Goal: Transaction & Acquisition: Purchase product/service

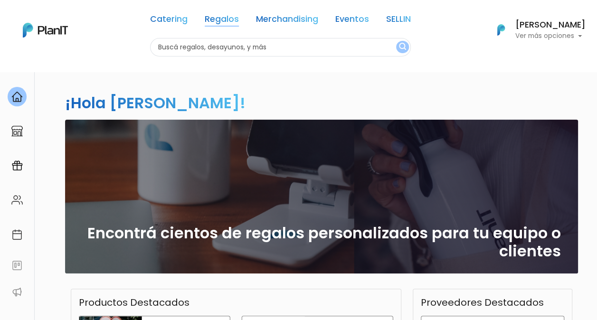
click at [215, 20] on link "Regalos" at bounding box center [222, 20] width 34 height 11
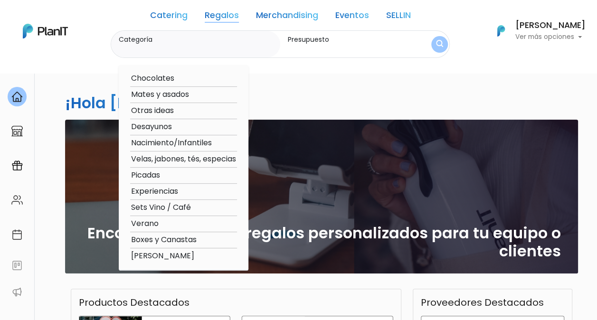
click at [172, 93] on option "Mates y asados" at bounding box center [183, 95] width 107 height 12
type input "Mates y asados"
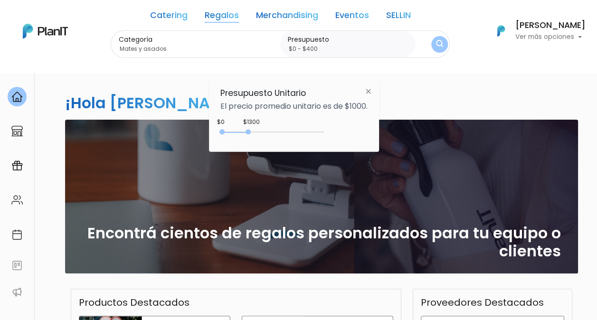
type input "$0 - $350"
drag, startPoint x: 243, startPoint y: 131, endPoint x: 231, endPoint y: 129, distance: 11.6
click at [231, 129] on div "0 : 350 0 350" at bounding box center [274, 133] width 100 height 9
click at [142, 74] on div "¡Hola Sofía Izetta! slide 1 of 1 Encontrá cientos de regalos personalizados par…" at bounding box center [299, 279] width 570 height 416
click at [371, 92] on img at bounding box center [368, 91] width 18 height 17
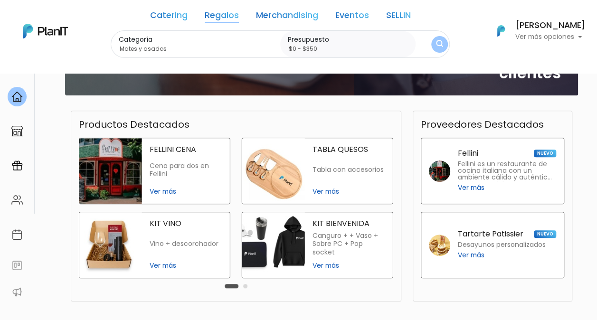
scroll to position [190, 0]
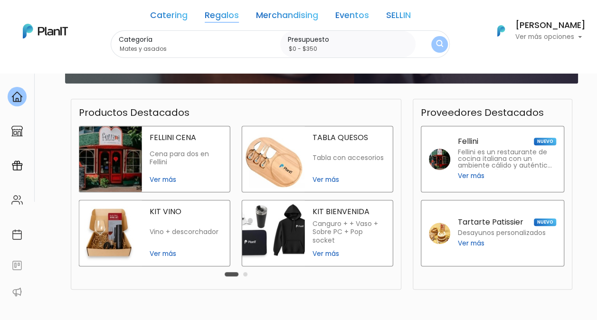
click at [166, 178] on span "Ver más" at bounding box center [186, 180] width 73 height 10
click at [324, 178] on span "Ver más" at bounding box center [348, 180] width 73 height 10
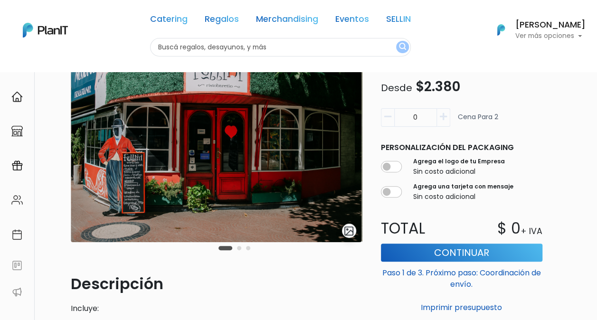
scroll to position [55, 0]
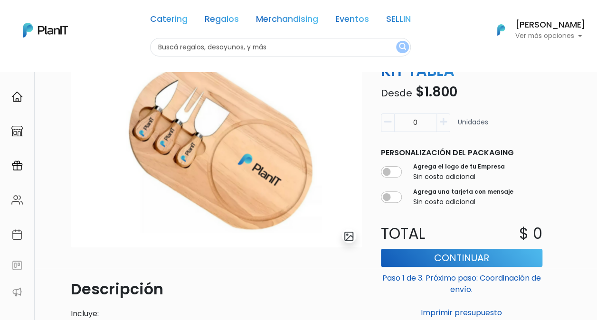
scroll to position [38, 0]
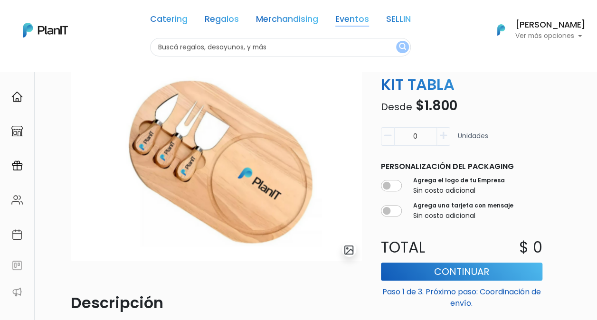
click at [355, 21] on link "Eventos" at bounding box center [352, 20] width 34 height 11
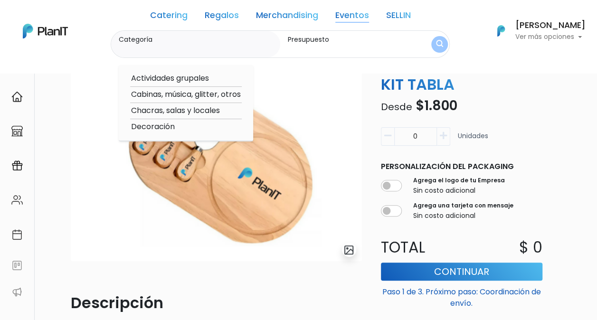
click at [196, 79] on option "Actividades grupales" at bounding box center [186, 79] width 112 height 12
type input "Actividades grupales"
type input "$0 - $1000"
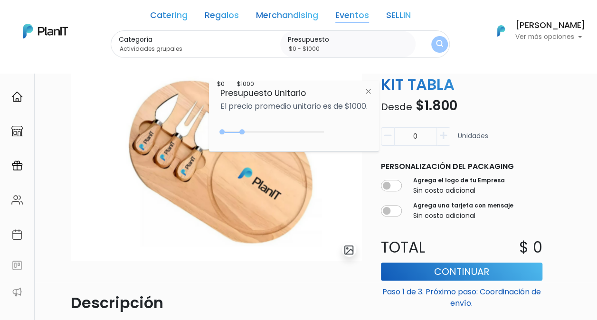
click at [405, 16] on link "SELLIN" at bounding box center [398, 16] width 25 height 11
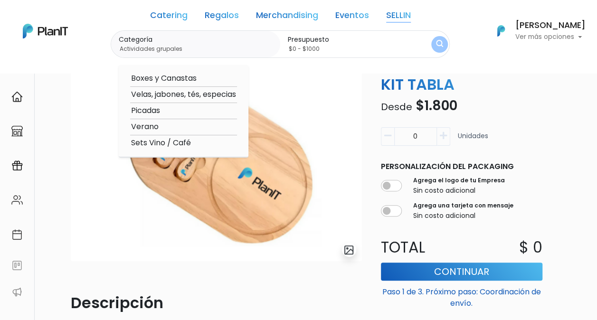
click at [551, 38] on p "Ver más opciones" at bounding box center [550, 37] width 70 height 7
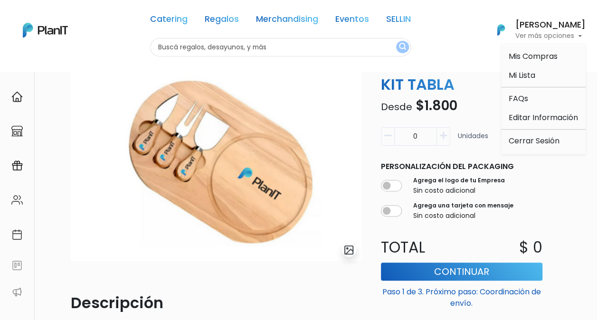
click at [392, 19] on link "SELLIN" at bounding box center [398, 20] width 25 height 11
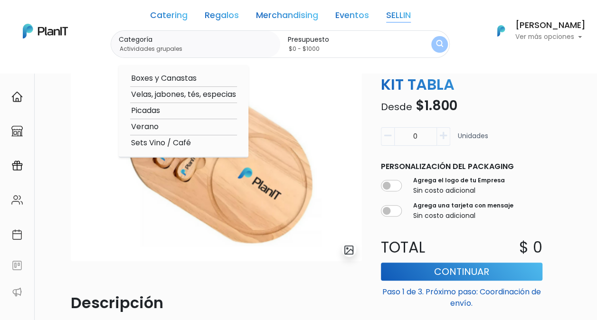
click at [151, 130] on option "Verano" at bounding box center [183, 127] width 107 height 12
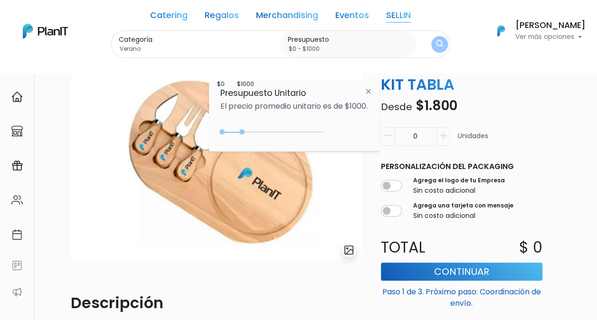
click at [403, 19] on link "SELLIN" at bounding box center [398, 16] width 25 height 11
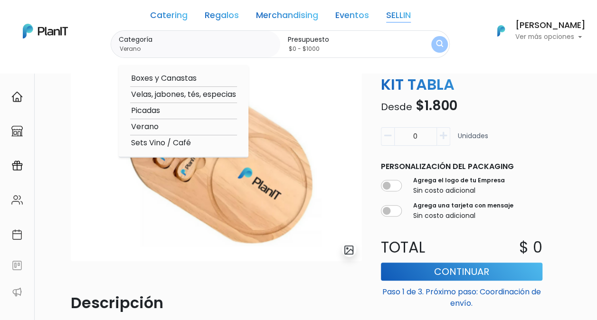
click at [141, 127] on option "Verano" at bounding box center [183, 127] width 107 height 12
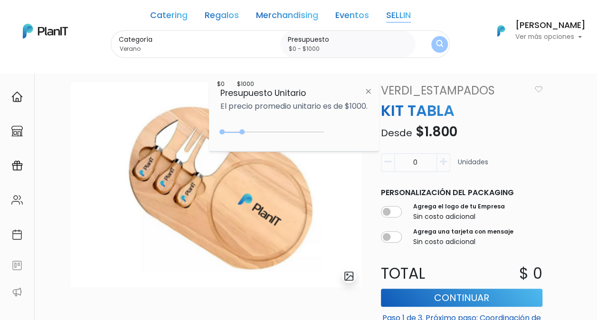
scroll to position [0, 0]
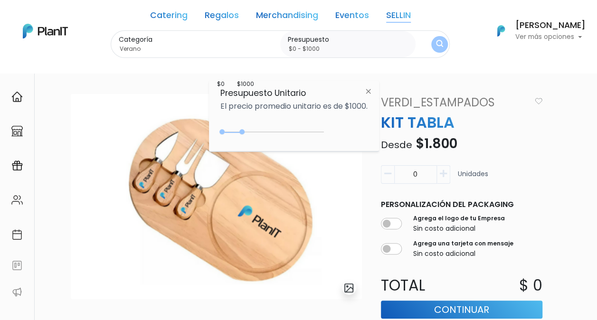
click at [180, 14] on link "Catering" at bounding box center [168, 16] width 37 height 11
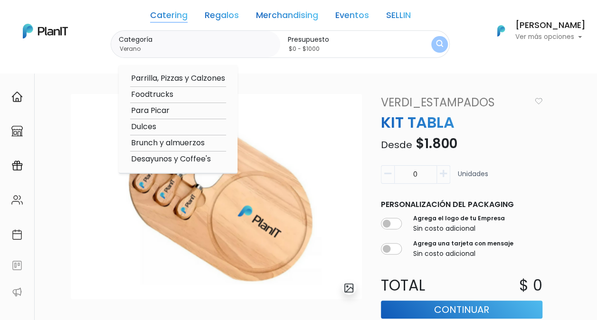
click at [178, 76] on option "Parrilla, Pizzas y Calzones" at bounding box center [178, 79] width 96 height 12
type input "Parrilla, Pizzas y Calzones"
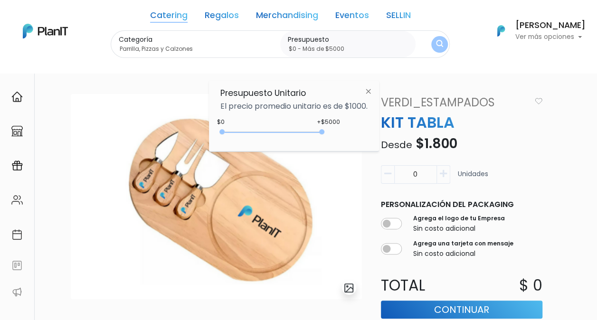
drag, startPoint x: 242, startPoint y: 130, endPoint x: 333, endPoint y: 131, distance: 91.1
click at [333, 131] on div "+$5000 $0 0 : 5000 0 5000 0,5000" at bounding box center [293, 133] width 147 height 19
drag, startPoint x: 321, startPoint y: 131, endPoint x: 249, endPoint y: 135, distance: 72.2
click at [249, 135] on div "0 : 1250 0 1250" at bounding box center [274, 133] width 100 height 9
click at [369, 88] on img at bounding box center [368, 91] width 18 height 17
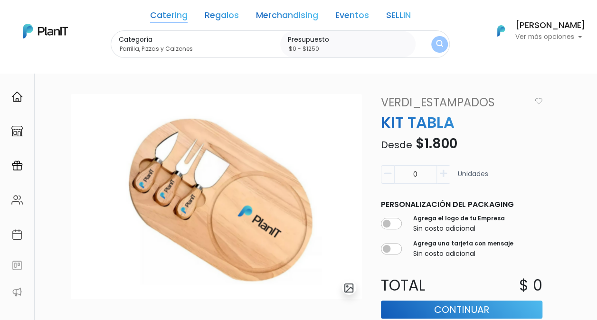
click at [172, 17] on link "Catering" at bounding box center [168, 16] width 37 height 11
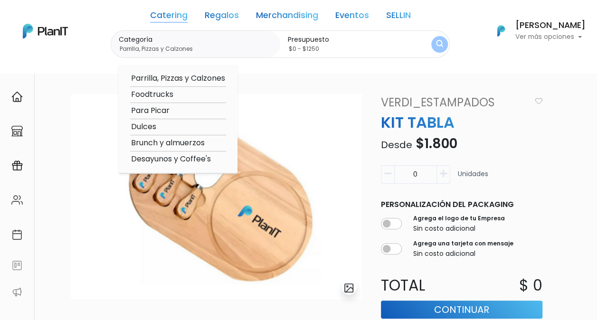
click at [176, 81] on option "Parrilla, Pizzas y Calzones" at bounding box center [178, 79] width 96 height 12
type input "$0 - $1000"
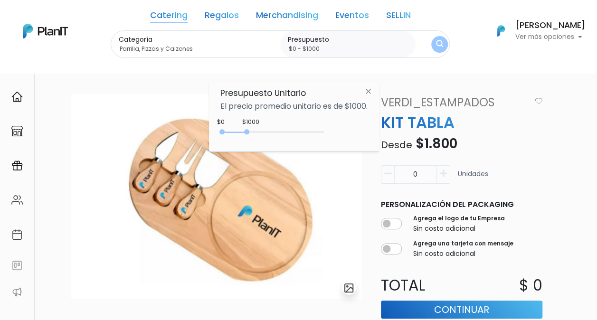
click at [371, 90] on img at bounding box center [368, 91] width 18 height 17
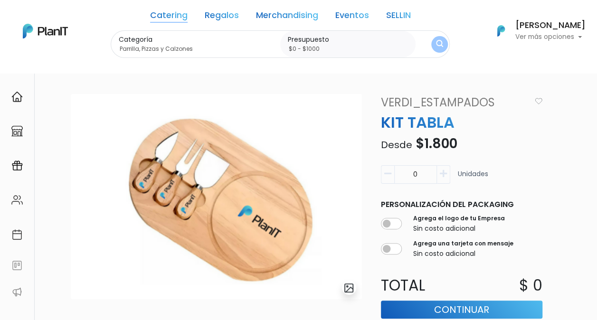
click at [216, 16] on link "Regalos" at bounding box center [222, 16] width 34 height 11
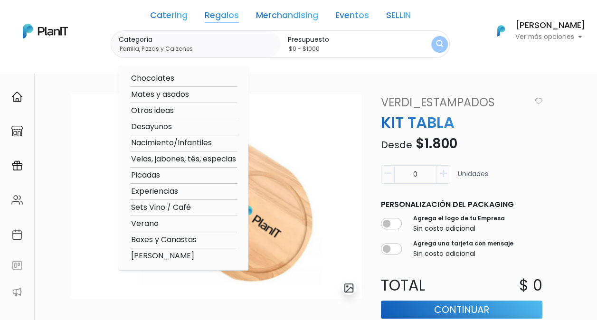
click at [159, 79] on option "Chocolates" at bounding box center [183, 79] width 107 height 12
type input "Chocolates"
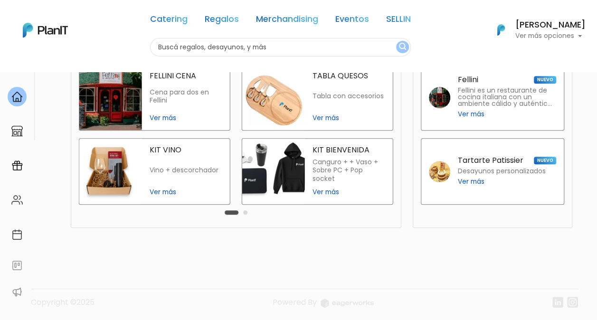
scroll to position [254, 0]
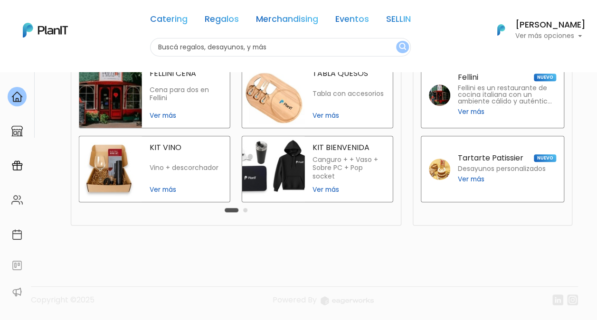
click at [170, 187] on span "Ver más" at bounding box center [186, 190] width 73 height 10
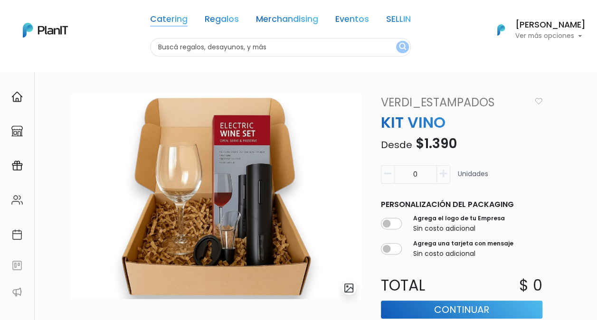
click at [175, 16] on link "Catering" at bounding box center [168, 20] width 37 height 11
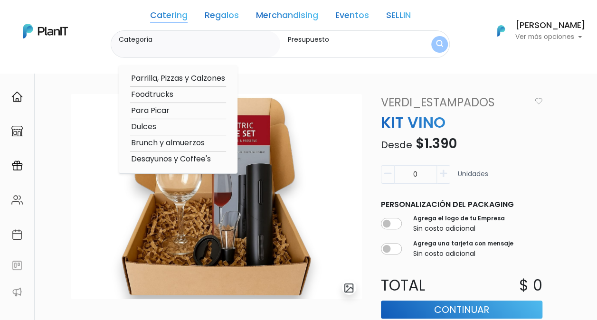
click at [180, 79] on option "Parrilla, Pizzas y Calzones" at bounding box center [178, 79] width 96 height 12
type input "Parrilla, Pizzas y Calzones"
type input "$0 - $1000"
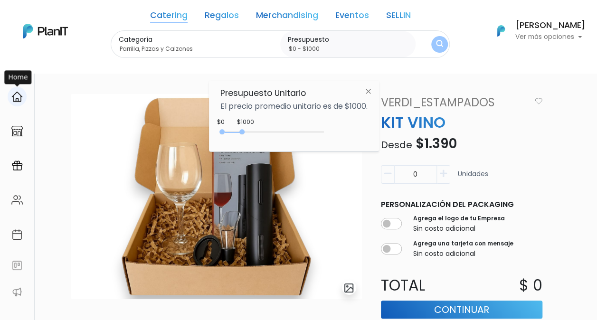
click at [20, 93] on img at bounding box center [16, 96] width 11 height 11
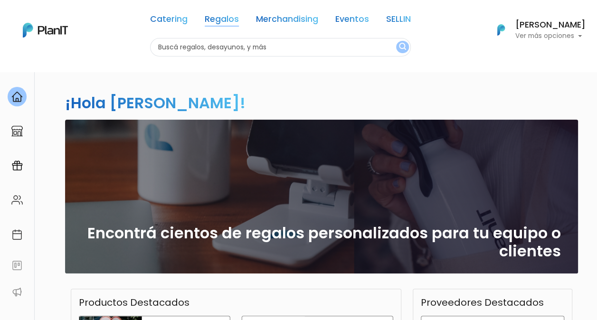
click at [227, 20] on link "Regalos" at bounding box center [222, 20] width 34 height 11
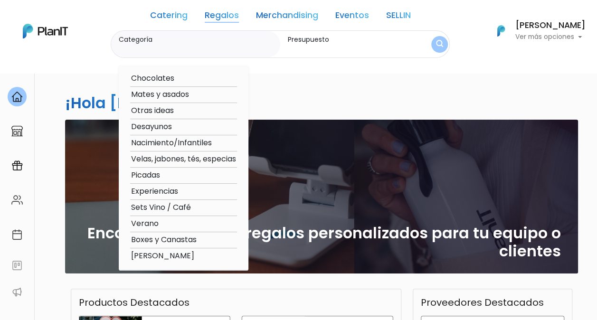
click at [167, 91] on option "Mates y asados" at bounding box center [183, 95] width 107 height 12
type input "Mates y asados"
type input "$0 - $1000"
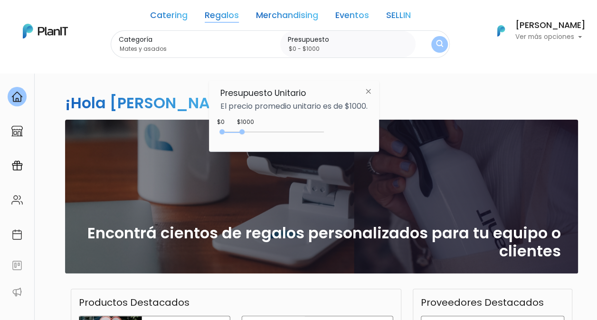
click at [246, 122] on div "$1000" at bounding box center [245, 122] width 17 height 9
click at [444, 50] on button "submit" at bounding box center [439, 44] width 17 height 17
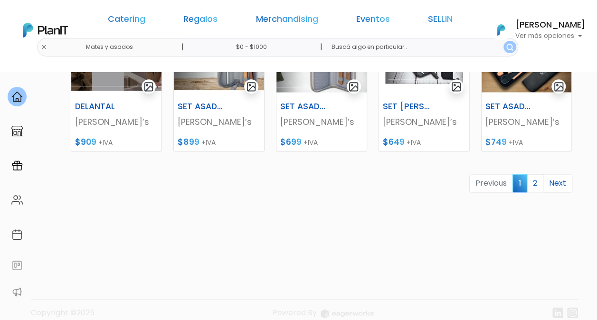
scroll to position [510, 0]
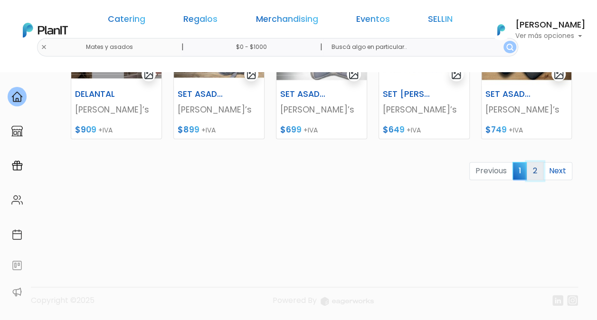
click at [532, 170] on link "2" at bounding box center [534, 171] width 17 height 18
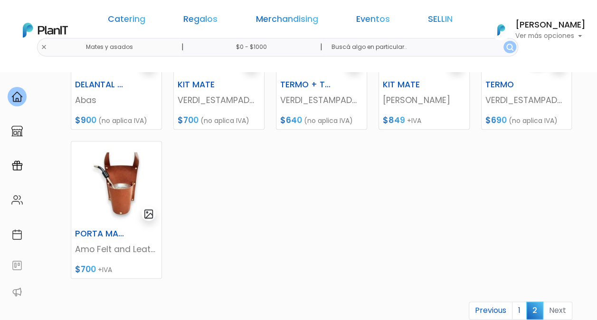
scroll to position [380, 0]
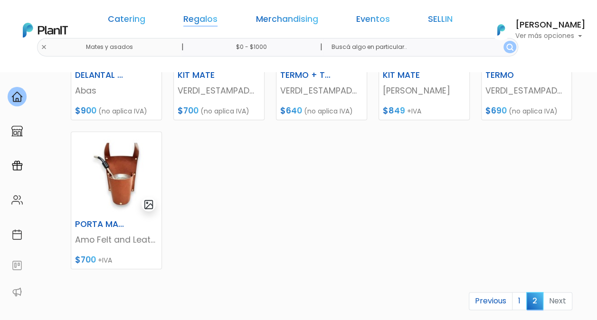
click at [217, 18] on link "Regalos" at bounding box center [200, 20] width 34 height 11
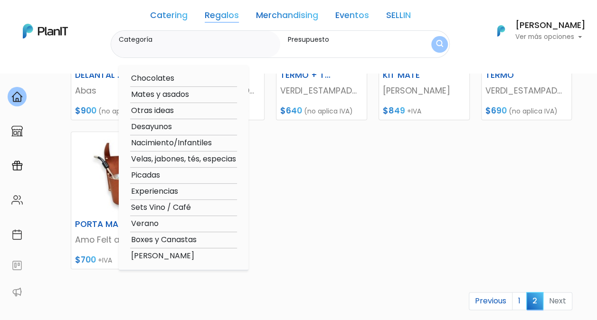
click at [144, 224] on option "Verano" at bounding box center [183, 224] width 107 height 12
type input "Verano"
type input "$0 - $1000"
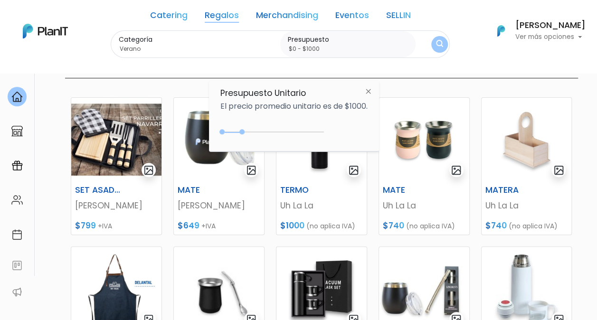
scroll to position [95, 0]
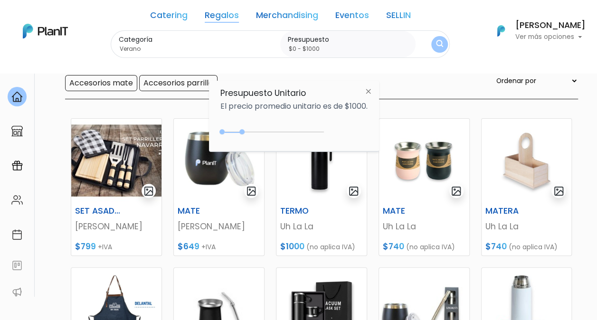
click at [447, 37] on div "Categoría Verano Chocolates Mates y asados Otras ideas Desayunos Nacimiento/Inf…" at bounding box center [280, 44] width 339 height 28
click at [444, 40] on button "submit" at bounding box center [439, 44] width 17 height 17
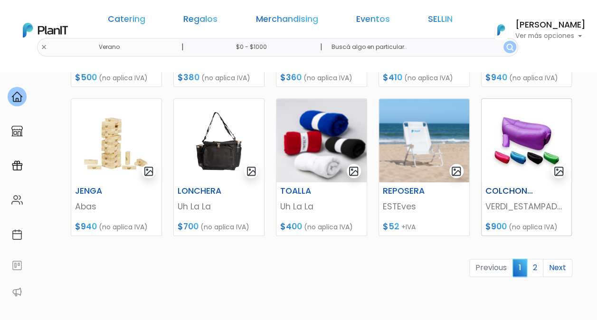
scroll to position [427, 0]
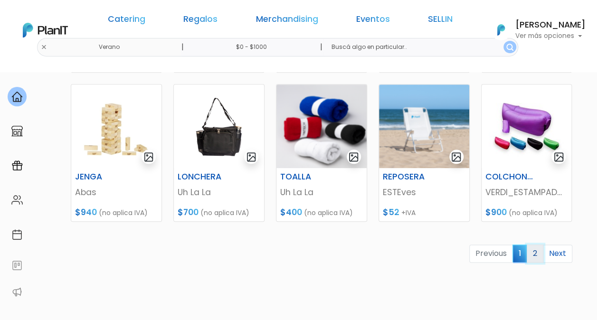
click at [533, 251] on link "2" at bounding box center [534, 253] width 17 height 18
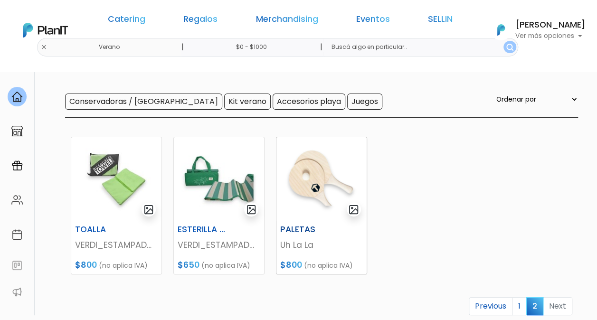
scroll to position [95, 0]
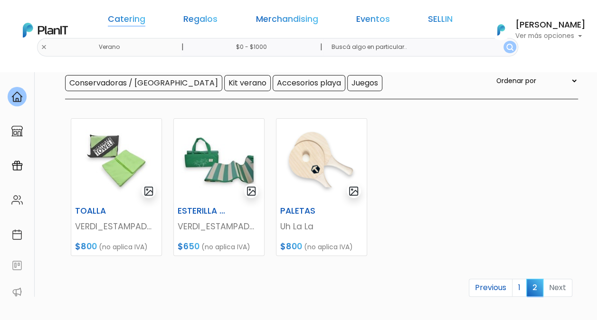
click at [145, 22] on link "Catering" at bounding box center [126, 20] width 37 height 11
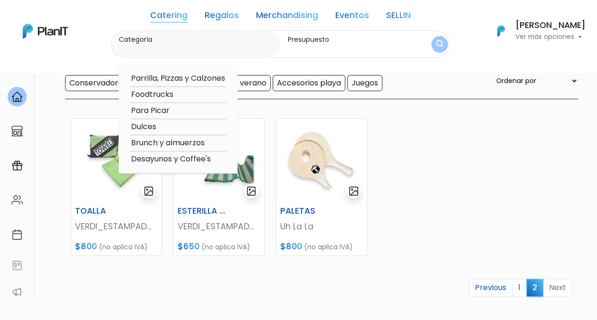
click at [225, 14] on link "Regalos" at bounding box center [222, 16] width 34 height 11
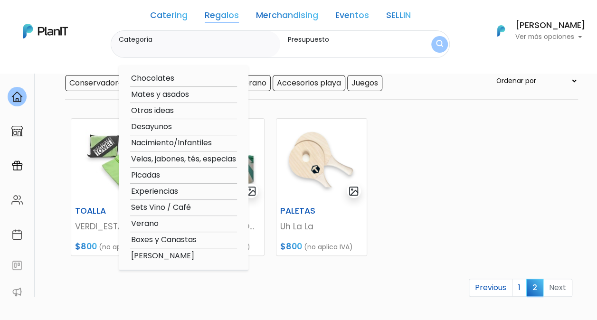
click at [168, 193] on option "Experiencias" at bounding box center [183, 192] width 107 height 12
type input "Experiencias"
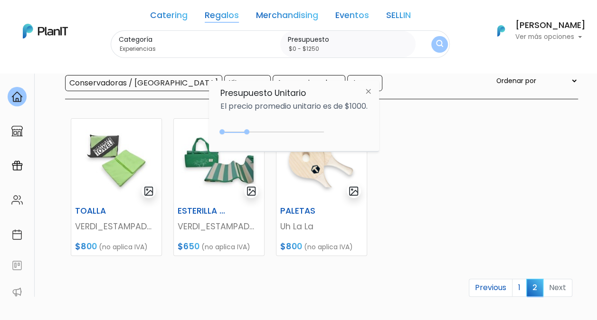
click at [249, 132] on div "0 : 1250 0 1250" at bounding box center [274, 133] width 100 height 9
drag, startPoint x: 249, startPoint y: 132, endPoint x: 258, endPoint y: 132, distance: 8.5
click at [258, 132] on div "0 : 1700 0 1700" at bounding box center [274, 133] width 100 height 9
drag, startPoint x: 255, startPoint y: 132, endPoint x: 288, endPoint y: 132, distance: 32.3
click at [288, 132] on div at bounding box center [285, 131] width 5 height 5
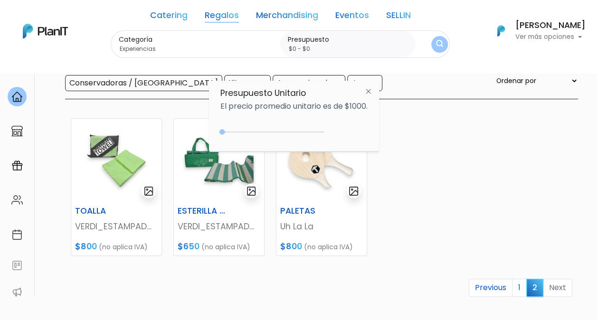
drag, startPoint x: 289, startPoint y: 132, endPoint x: 220, endPoint y: 131, distance: 68.4
click at [224, 131] on div "0 : 0 0 0" at bounding box center [274, 133] width 100 height 9
drag, startPoint x: 221, startPoint y: 129, endPoint x: 343, endPoint y: 128, distance: 121.5
click at [343, 132] on div "+$5000 $0 0 : 5000 0 5000 0,5000" at bounding box center [293, 133] width 147 height 19
type input "$0 - Más de $5000"
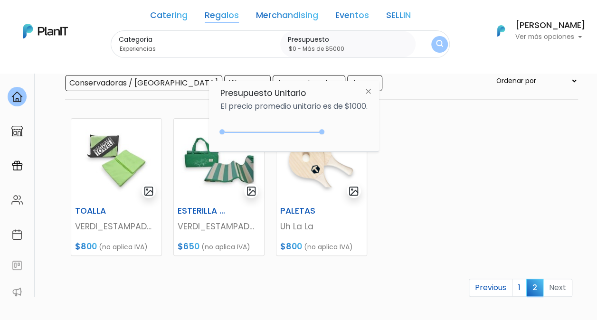
click at [448, 46] on button "submit" at bounding box center [439, 44] width 17 height 17
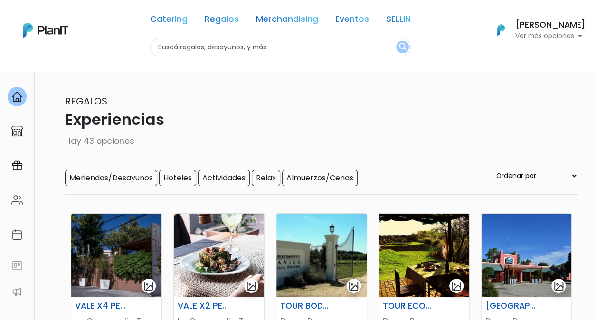
click at [113, 47] on div "Catering Regalos Merchandising Eventos SELLIN Experiencias | $0 - Más de $5000 …" at bounding box center [298, 30] width 597 height 53
click at [223, 25] on link "Regalos" at bounding box center [222, 20] width 34 height 11
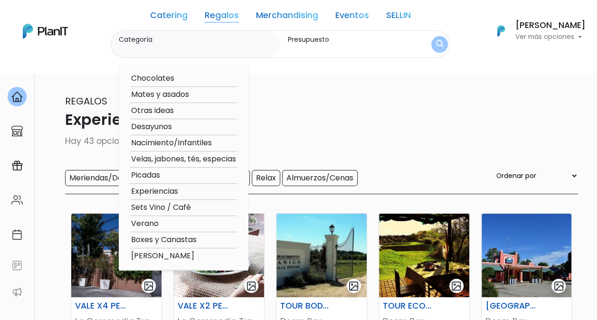
click at [162, 76] on option "Chocolates" at bounding box center [183, 79] width 107 height 12
type input "Chocolates"
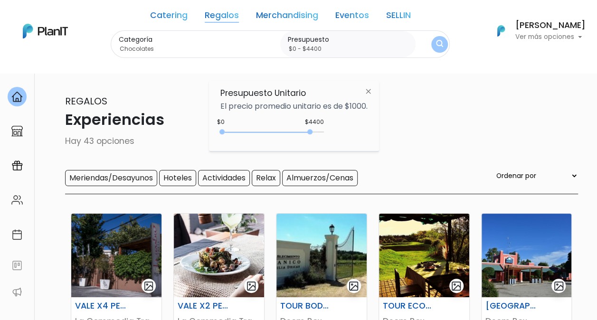
drag, startPoint x: 242, startPoint y: 130, endPoint x: 311, endPoint y: 132, distance: 69.3
click at [311, 132] on div at bounding box center [309, 131] width 5 height 5
drag, startPoint x: 311, startPoint y: 132, endPoint x: 228, endPoint y: 132, distance: 83.1
click at [228, 132] on div "0 : 200 0 200" at bounding box center [274, 133] width 100 height 9
type input "$0 - $1000"
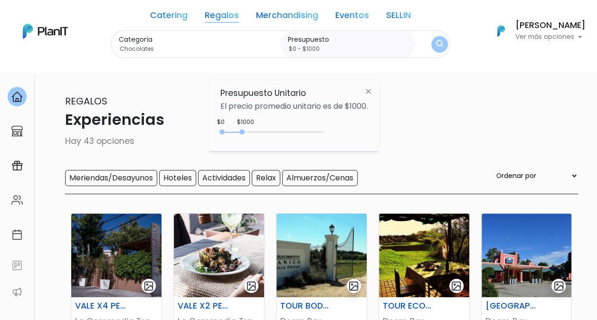
drag, startPoint x: 228, startPoint y: 132, endPoint x: 244, endPoint y: 131, distance: 15.7
click at [244, 131] on div "0 : 1000 0 1000" at bounding box center [274, 133] width 100 height 9
click at [438, 42] on img "submit" at bounding box center [439, 43] width 8 height 9
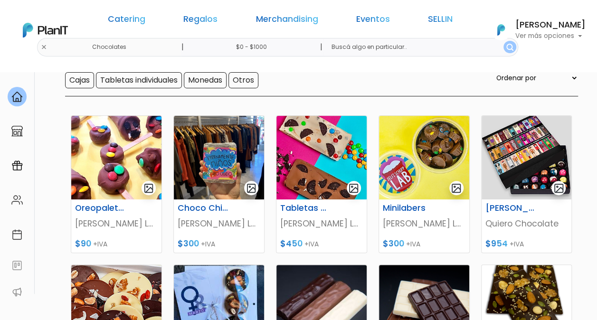
scroll to position [47, 0]
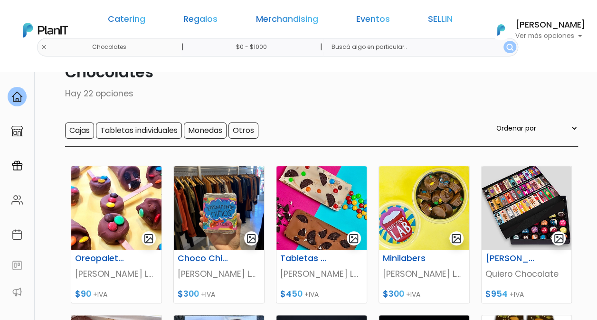
click at [268, 50] on input "$0 - $1000" at bounding box center [253, 47] width 144 height 19
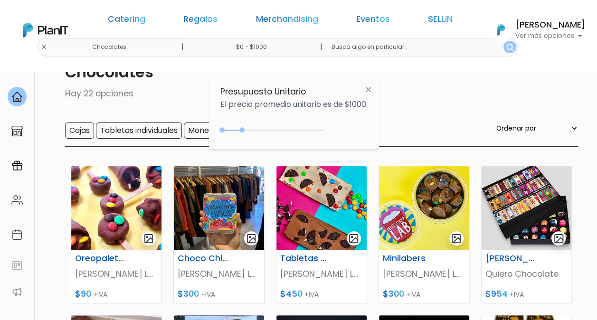
click at [273, 46] on input "$0 - $1000" at bounding box center [253, 47] width 144 height 19
drag, startPoint x: 244, startPoint y: 129, endPoint x: 299, endPoint y: 130, distance: 55.5
click at [299, 130] on div at bounding box center [296, 129] width 5 height 5
drag, startPoint x: 314, startPoint y: 130, endPoint x: 391, endPoint y: 114, distance: 78.9
click at [340, 127] on div "+$5000 $0 0 : 5000 0 5000 0,5000" at bounding box center [293, 131] width 147 height 19
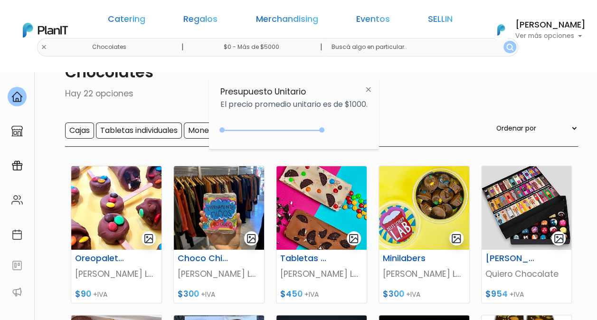
type input "$0 - Más de $5000"
click at [506, 50] on img "submit" at bounding box center [509, 47] width 7 height 7
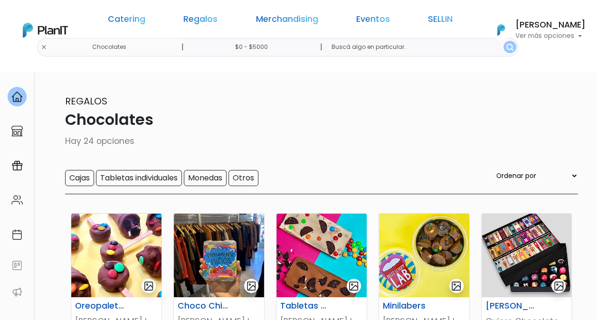
click at [284, 47] on input "$0 - $5000" at bounding box center [253, 47] width 144 height 19
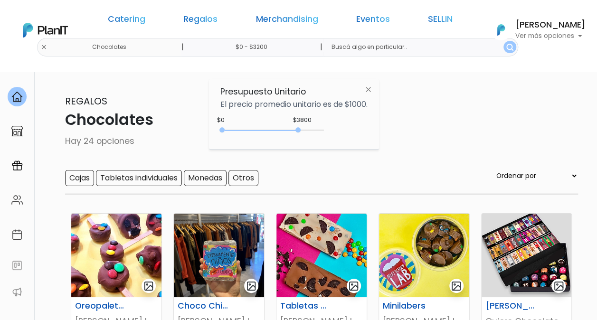
drag, startPoint x: 316, startPoint y: 129, endPoint x: 288, endPoint y: 122, distance: 29.2
click at [288, 123] on div "$3800 $0 0 : 3800 0 3800 0,3200" at bounding box center [293, 131] width 147 height 19
drag, startPoint x: 288, startPoint y: 123, endPoint x: 269, endPoint y: 123, distance: 19.0
click at [269, 123] on div "$3200 $0 0 : 3200 0 3200 0,3200" at bounding box center [293, 131] width 147 height 19
type input "$0 - Más de $5000"
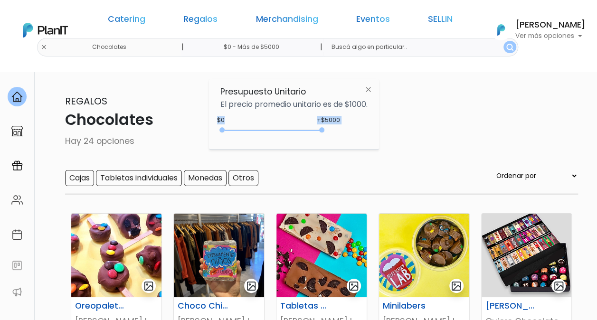
drag, startPoint x: 269, startPoint y: 123, endPoint x: 361, endPoint y: 135, distance: 92.8
click at [361, 135] on div "+$5000 $0 0 : 5000 0 5000 0,5000" at bounding box center [293, 131] width 147 height 19
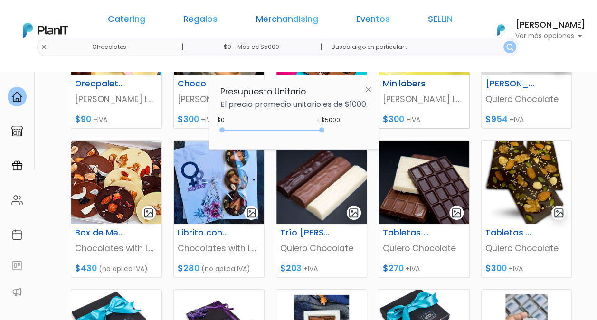
scroll to position [237, 0]
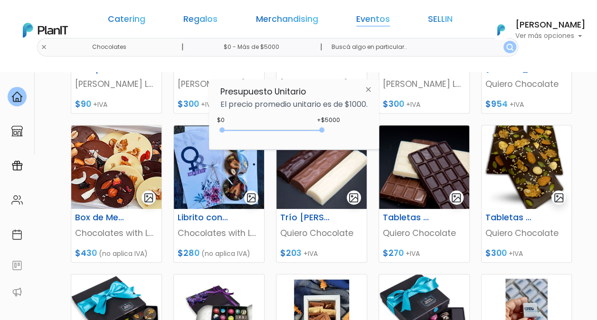
click at [356, 19] on link "Eventos" at bounding box center [373, 20] width 34 height 11
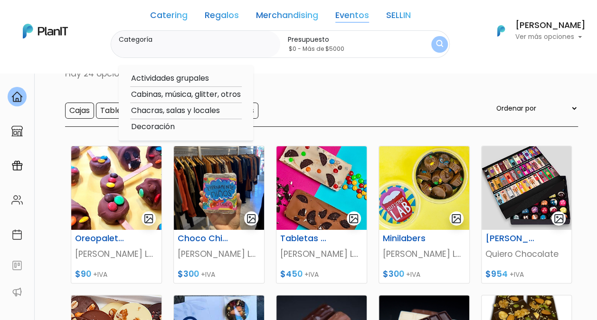
scroll to position [0, 0]
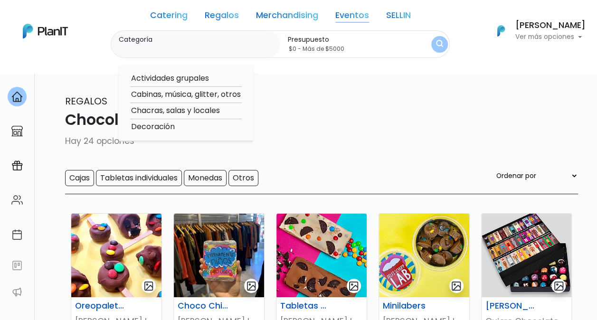
click at [178, 14] on link "Catering" at bounding box center [168, 16] width 37 height 11
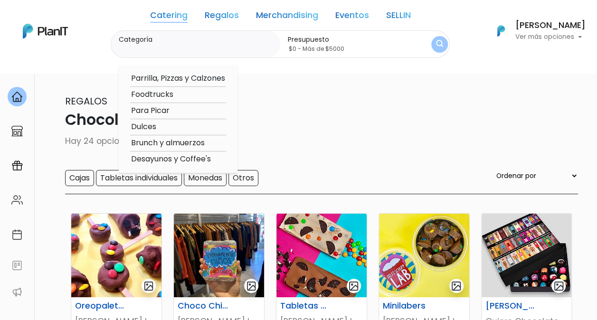
click at [229, 13] on link "Regalos" at bounding box center [222, 16] width 34 height 11
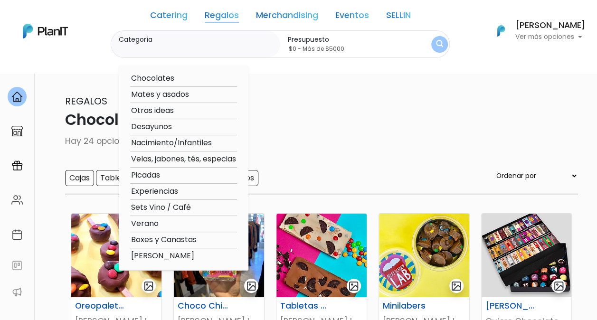
click at [156, 112] on option "Otras ideas" at bounding box center [183, 111] width 107 height 12
type input "Otras ideas"
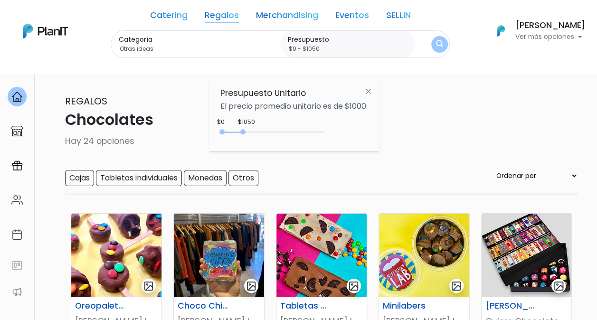
type input "$0 - $1000"
drag, startPoint x: 323, startPoint y: 132, endPoint x: 244, endPoint y: 135, distance: 78.8
click at [244, 135] on div "0 : 1000 0 1000" at bounding box center [274, 133] width 100 height 9
click at [439, 40] on img "submit" at bounding box center [439, 44] width 7 height 9
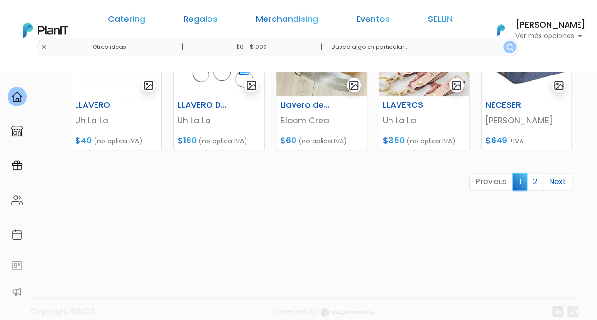
scroll to position [510, 0]
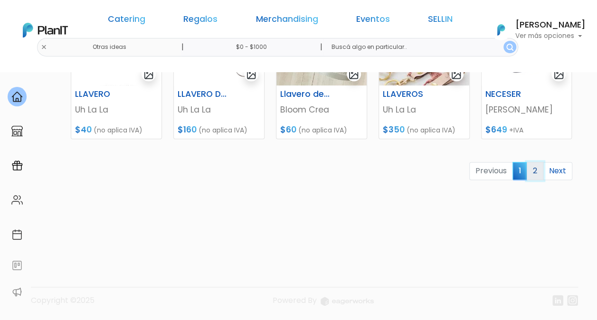
click at [532, 167] on link "2" at bounding box center [534, 171] width 17 height 18
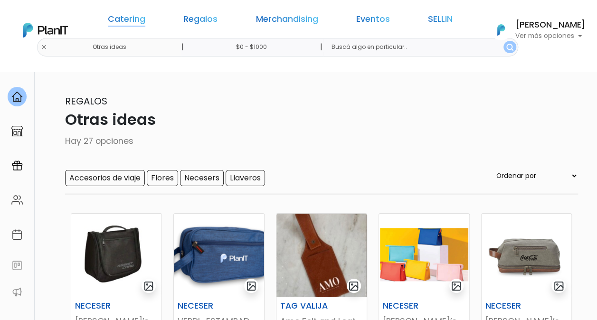
click at [145, 24] on link "Catering" at bounding box center [126, 20] width 37 height 11
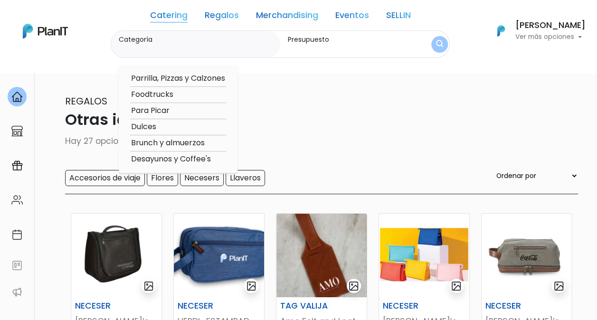
click at [218, 15] on link "Regalos" at bounding box center [222, 16] width 34 height 11
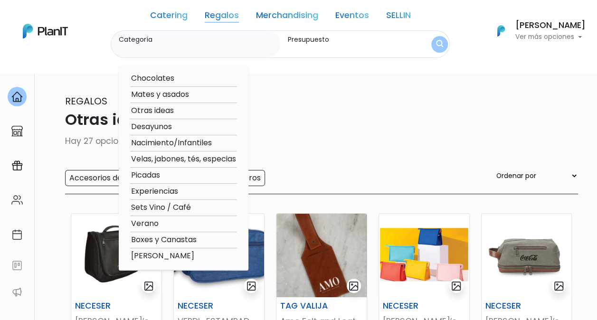
click at [153, 187] on option "Experiencias" at bounding box center [183, 192] width 107 height 12
type input "Experiencias"
type input "$0 - $1000"
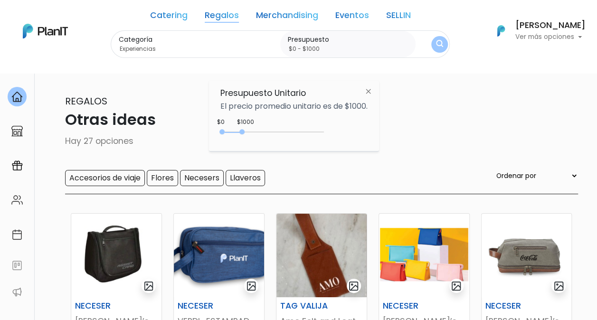
click at [445, 42] on button "submit" at bounding box center [439, 44] width 17 height 17
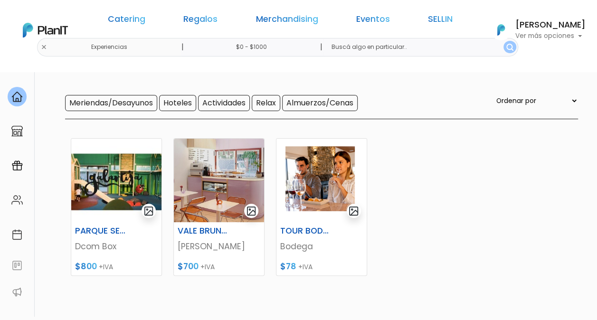
scroll to position [95, 0]
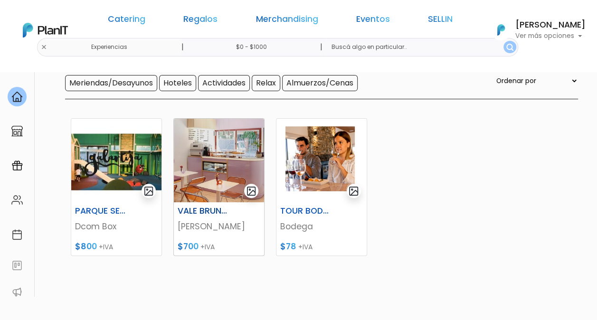
click at [207, 170] on img at bounding box center [219, 161] width 90 height 84
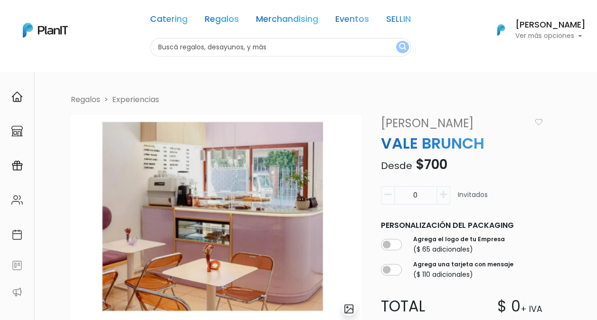
click at [442, 196] on icon "button" at bounding box center [443, 194] width 7 height 9
click at [386, 196] on icon "button" at bounding box center [387, 194] width 7 height 9
type input "1"
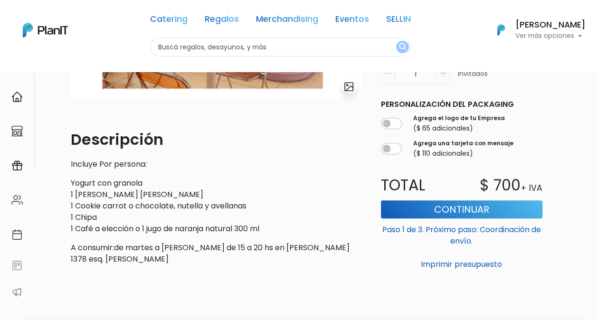
scroll to position [237, 0]
